Goal: Check status: Check status

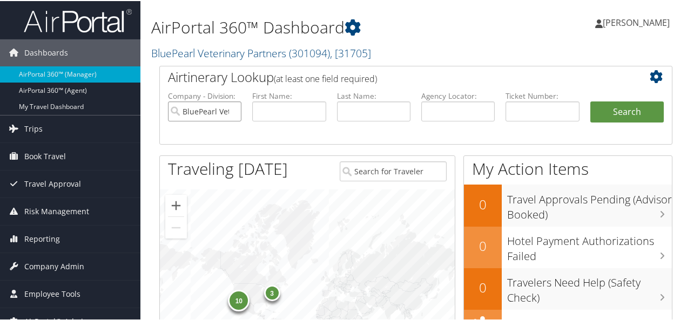
click at [224, 105] on input "BluePearl Veterinary Partners" at bounding box center [204, 111] width 73 height 20
click at [454, 110] on input "text" at bounding box center [458, 111] width 73 height 20
type input "QTERMA"
click at [628, 110] on button "Search" at bounding box center [627, 112] width 73 height 22
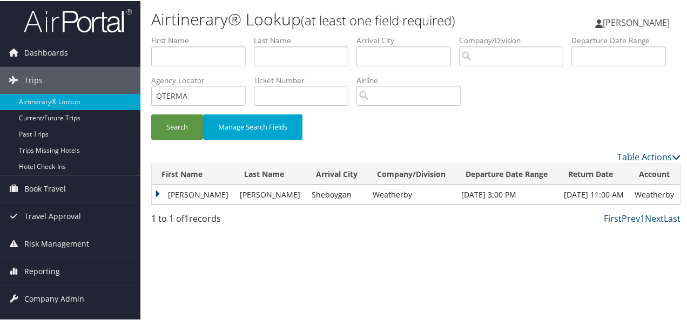
click at [235, 193] on td "[PERSON_NAME]" at bounding box center [271, 193] width 72 height 19
click at [152, 198] on td "[PERSON_NAME]" at bounding box center [193, 193] width 83 height 19
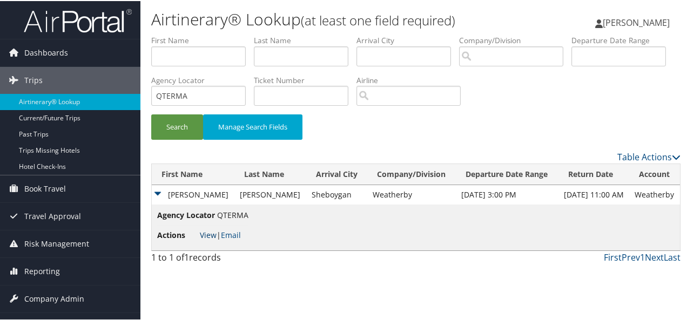
click at [205, 234] on link "View" at bounding box center [208, 234] width 17 height 10
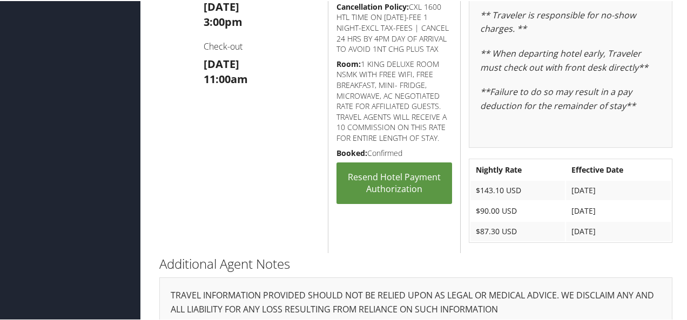
scroll to position [449, 0]
